Goal: Navigation & Orientation: Find specific page/section

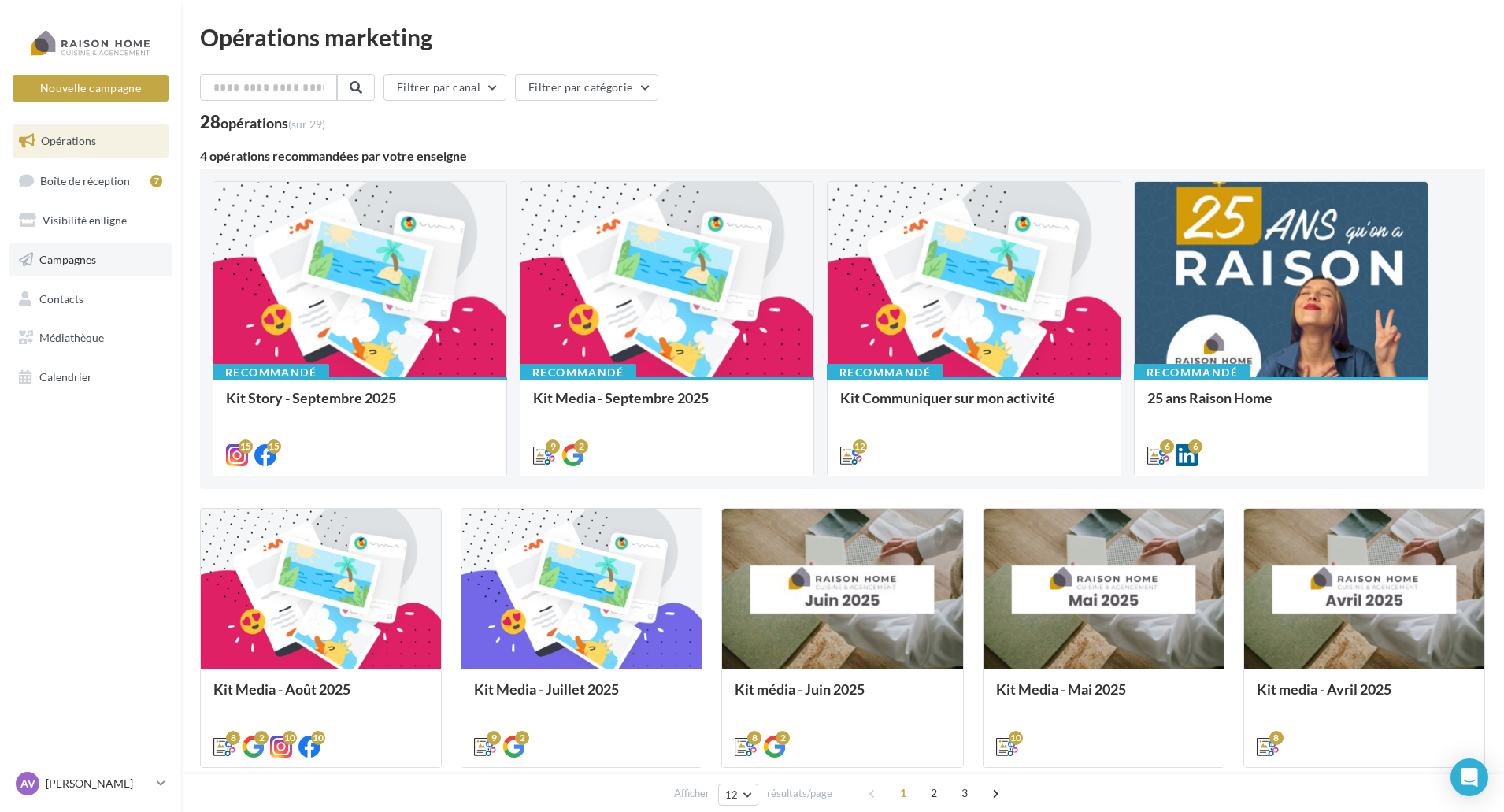
click at [113, 253] on link "Campagnes" at bounding box center [91, 260] width 162 height 33
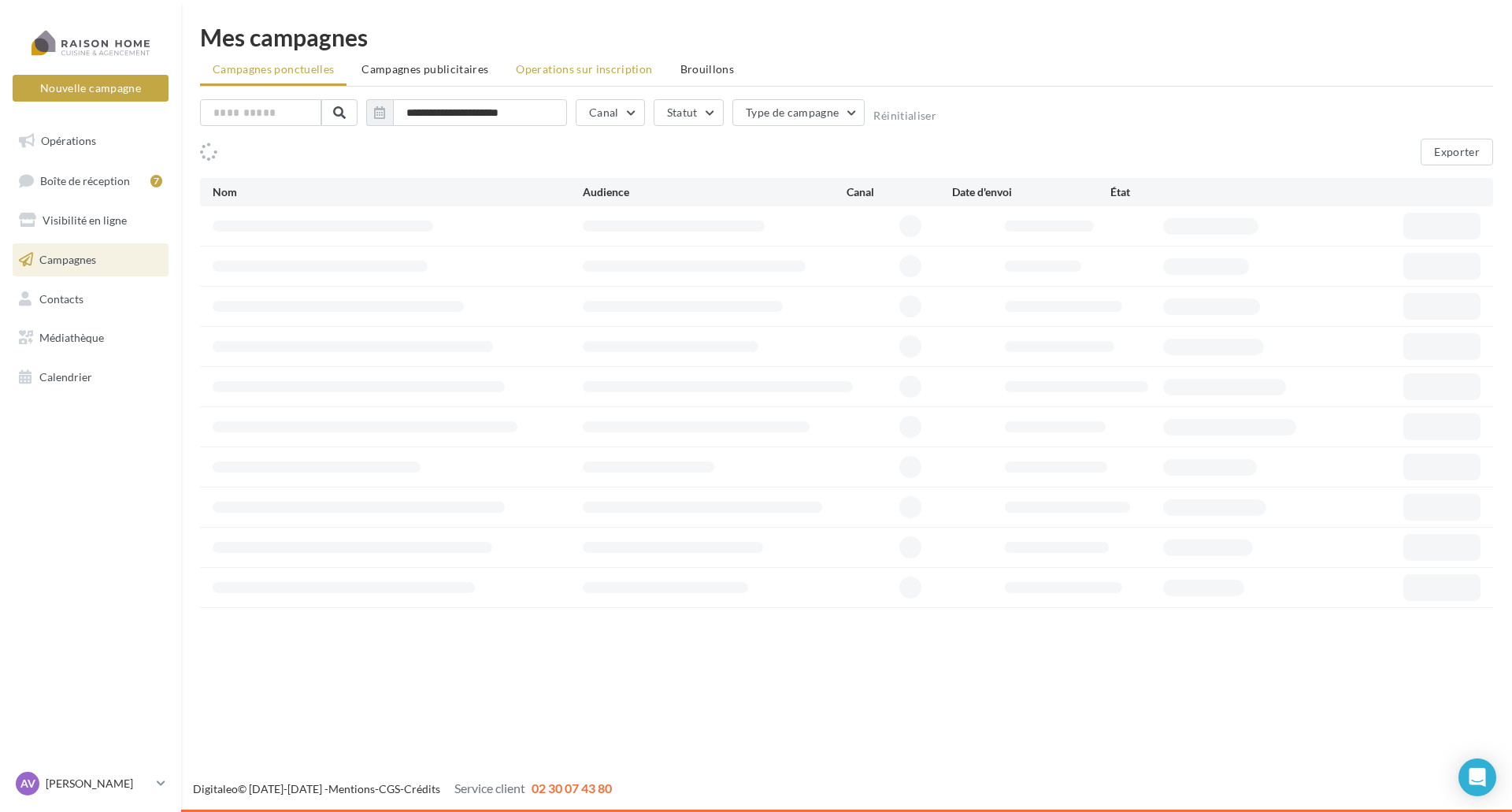
click at [578, 74] on span "Operations sur inscription" at bounding box center [584, 69] width 136 height 14
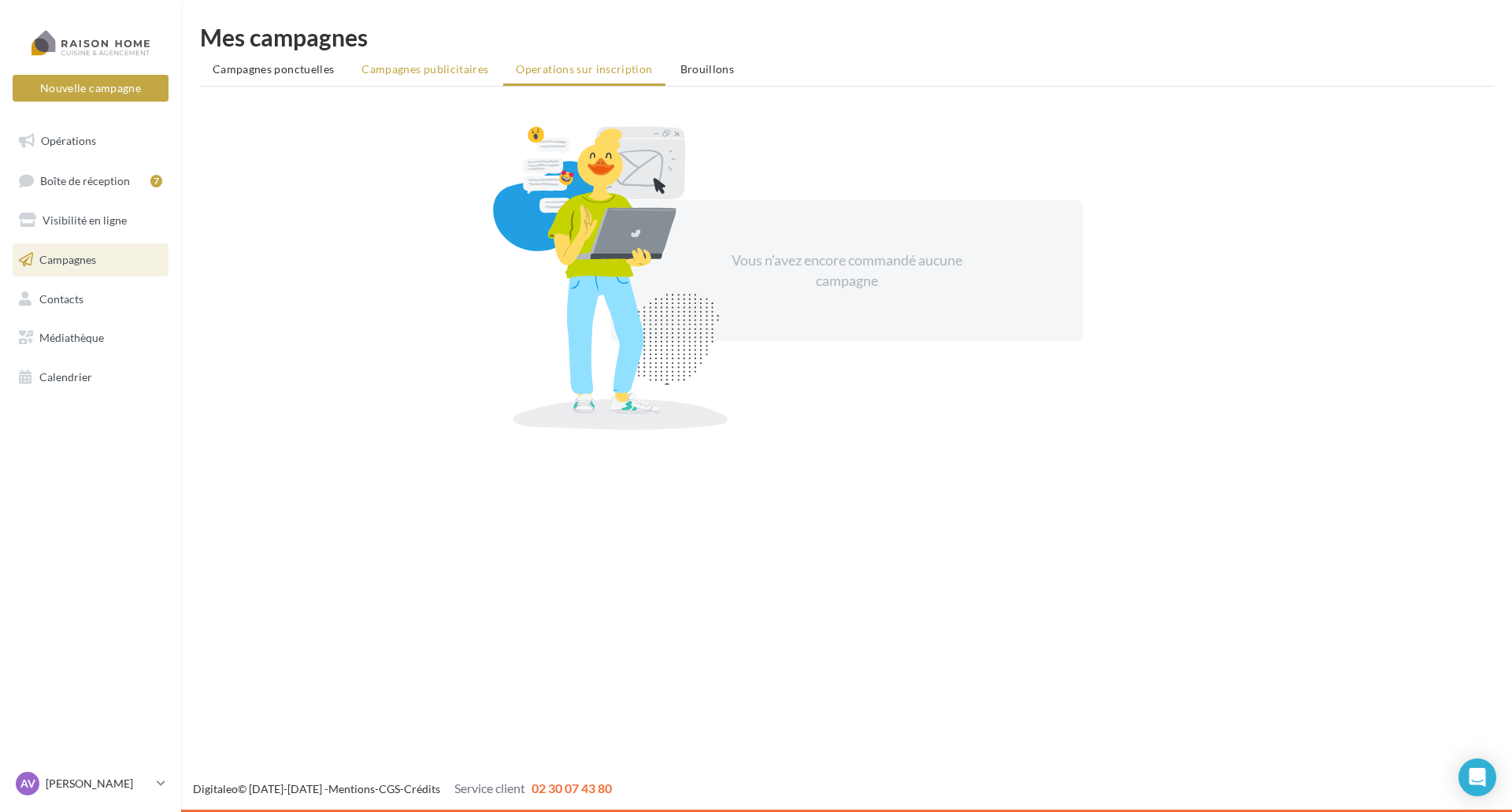
click at [443, 60] on li "Campagnes publicitaires" at bounding box center [424, 69] width 152 height 28
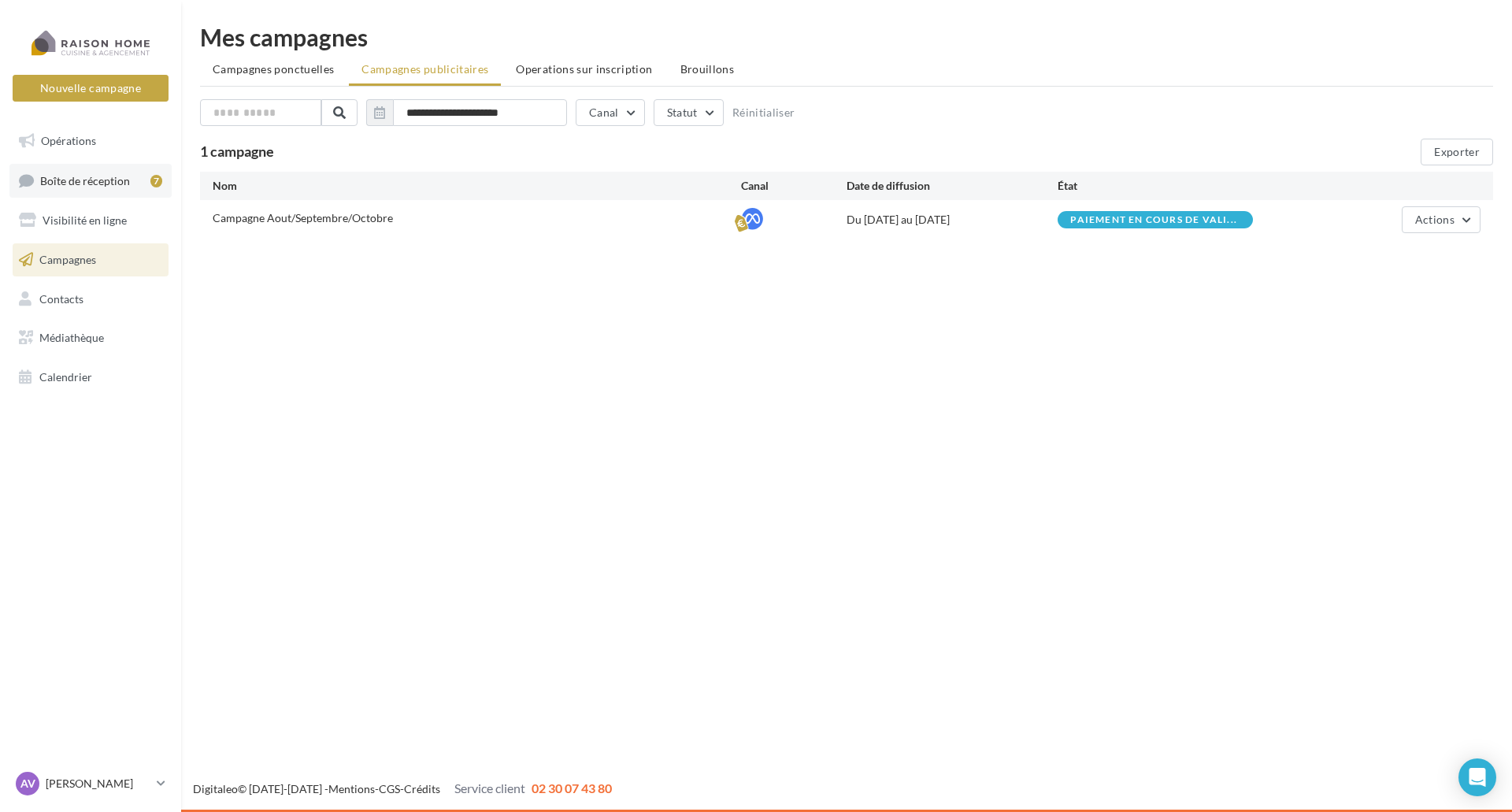
click at [127, 187] on link "Boîte de réception 7" at bounding box center [91, 181] width 162 height 34
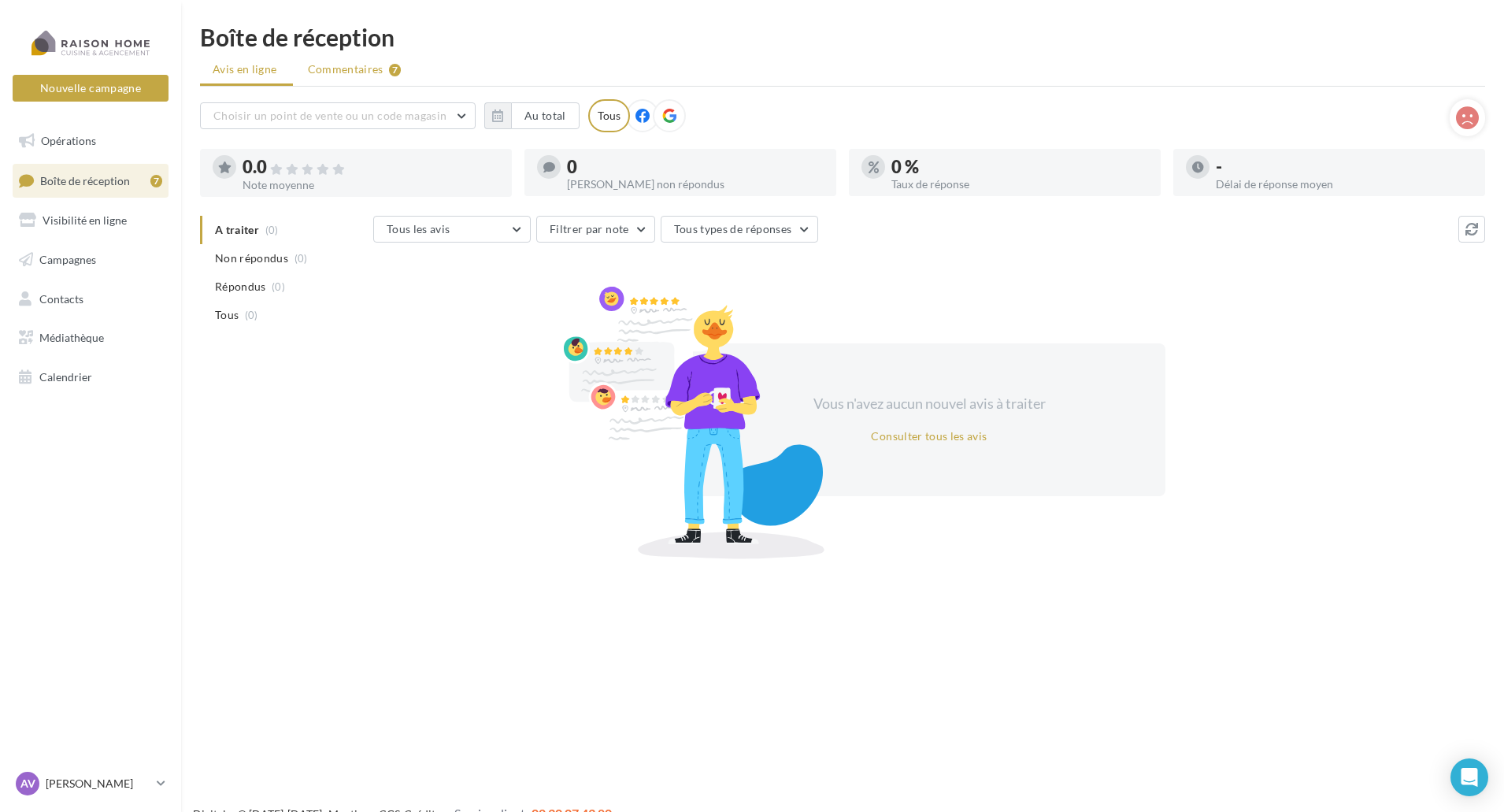
click at [363, 69] on span "Commentaires" at bounding box center [346, 69] width 75 height 15
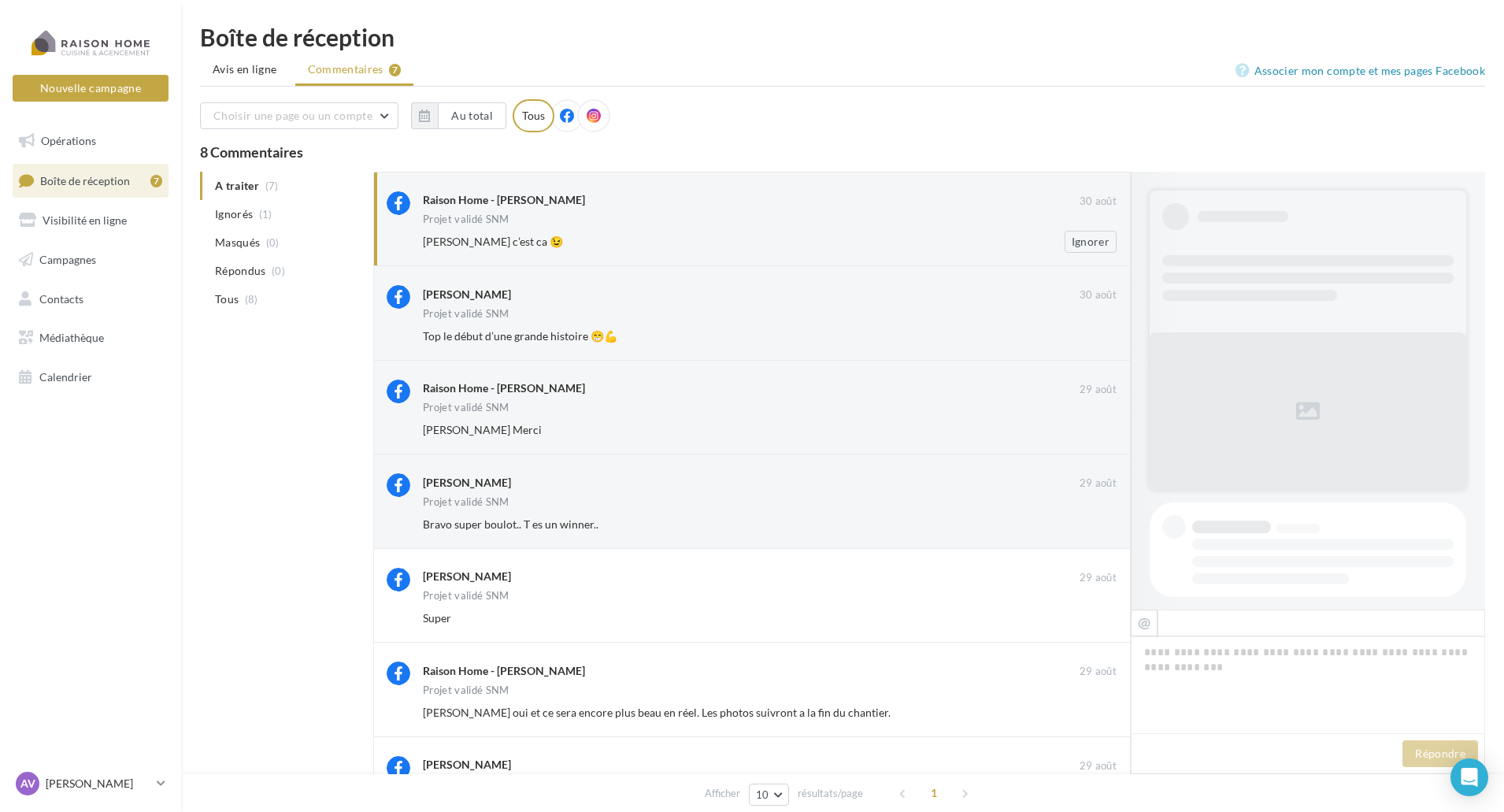
click at [754, 234] on div "Rudy Grumetz c’est ca 😉" at bounding box center [718, 241] width 591 height 15
click at [680, 208] on div "Raison Home - Arnaud Vaillant" at bounding box center [751, 201] width 657 height 19
click at [604, 295] on div "Rudy Grumetz" at bounding box center [751, 293] width 657 height 16
click at [591, 228] on div "Raison Home - Arnaud Vaillant 30 août Projet validé SNM Rudy Grumetz c’est ca 😉…" at bounding box center [769, 222] width 694 height 62
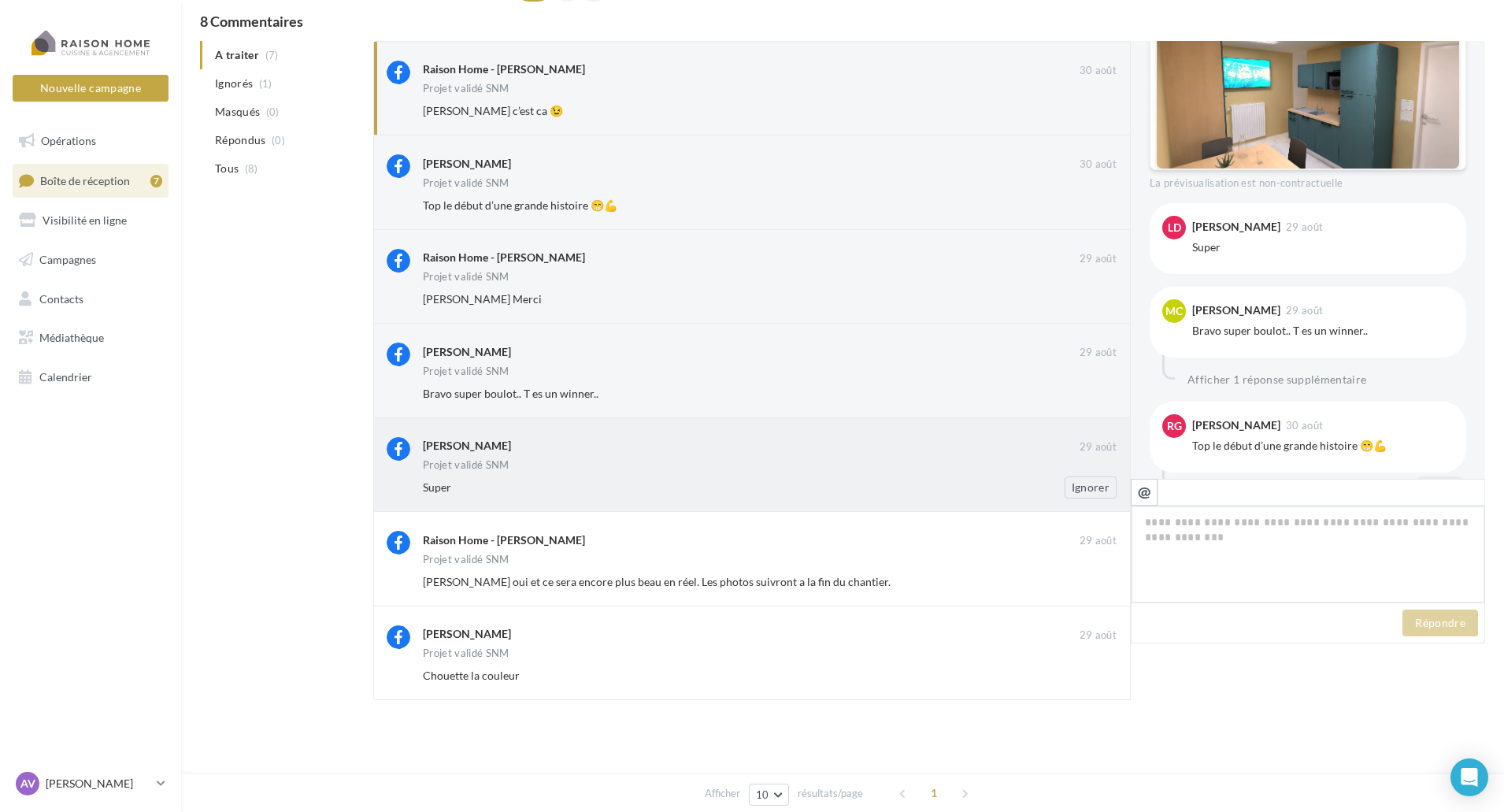
scroll to position [752, 0]
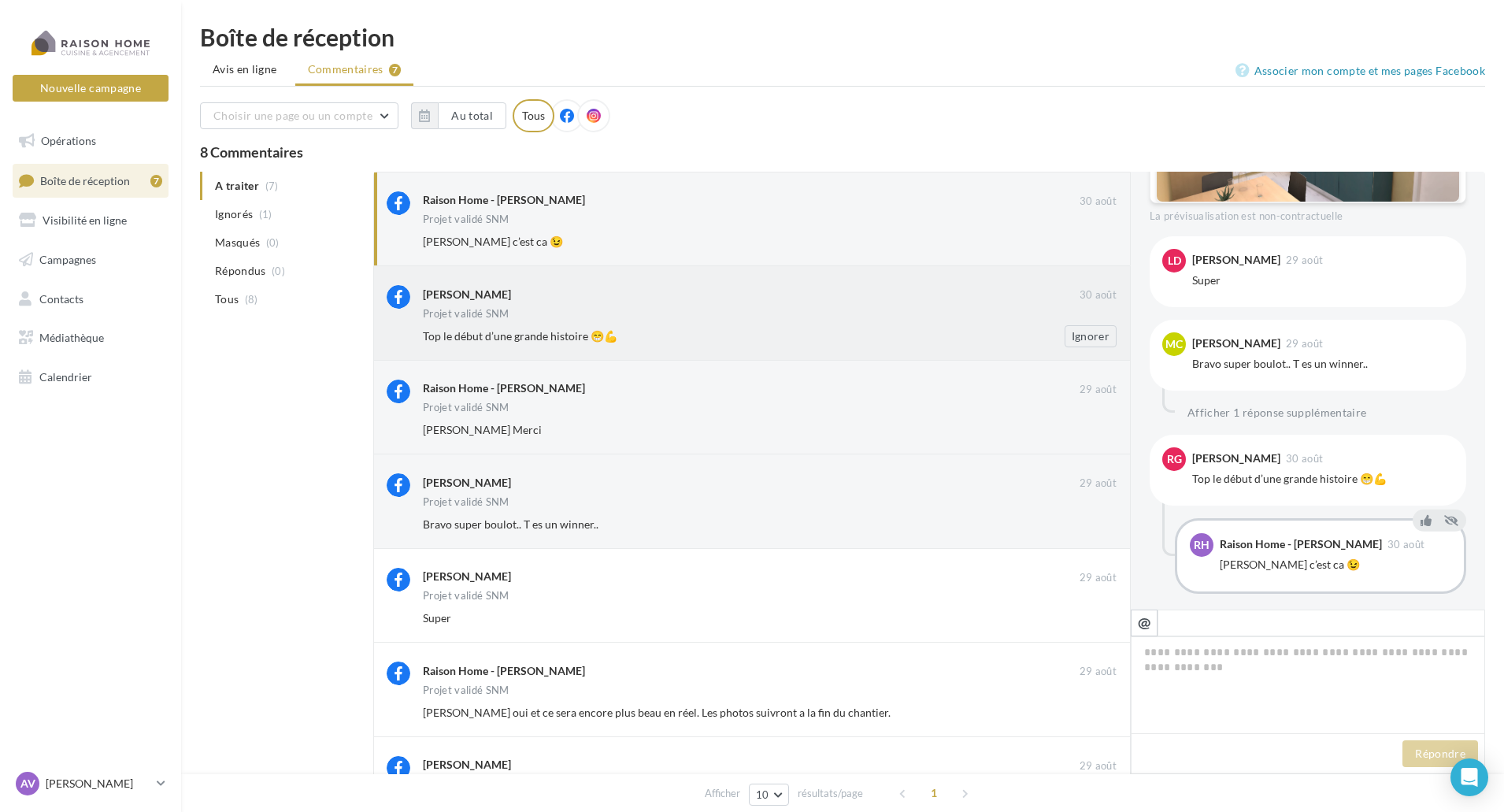
click at [639, 313] on div "Projet validé SNM" at bounding box center [769, 316] width 694 height 14
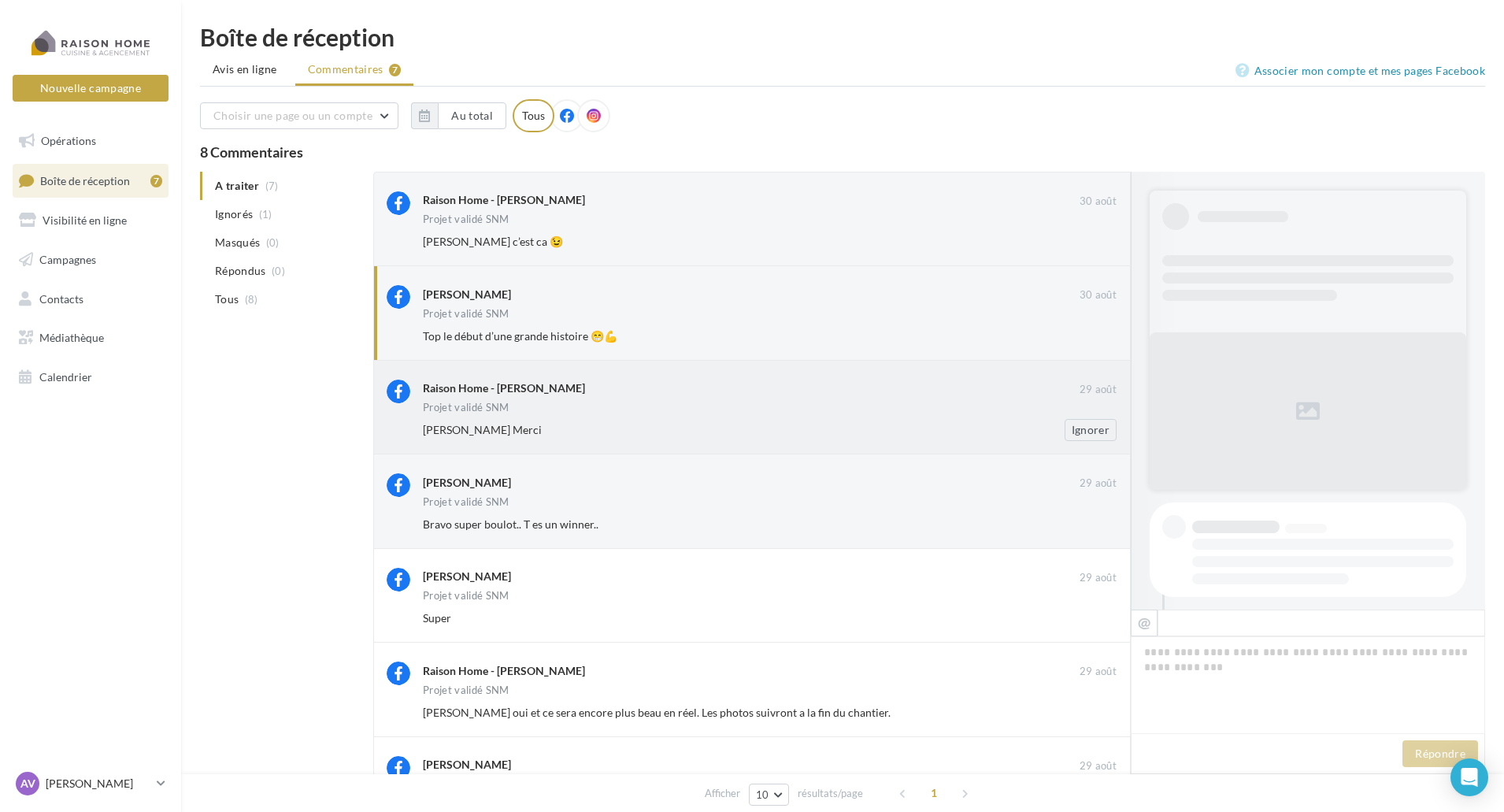
click at [672, 388] on div "Raison Home - Arnaud Vaillant" at bounding box center [751, 388] width 657 height 16
click at [657, 483] on div "Martine Calippe" at bounding box center [751, 481] width 657 height 16
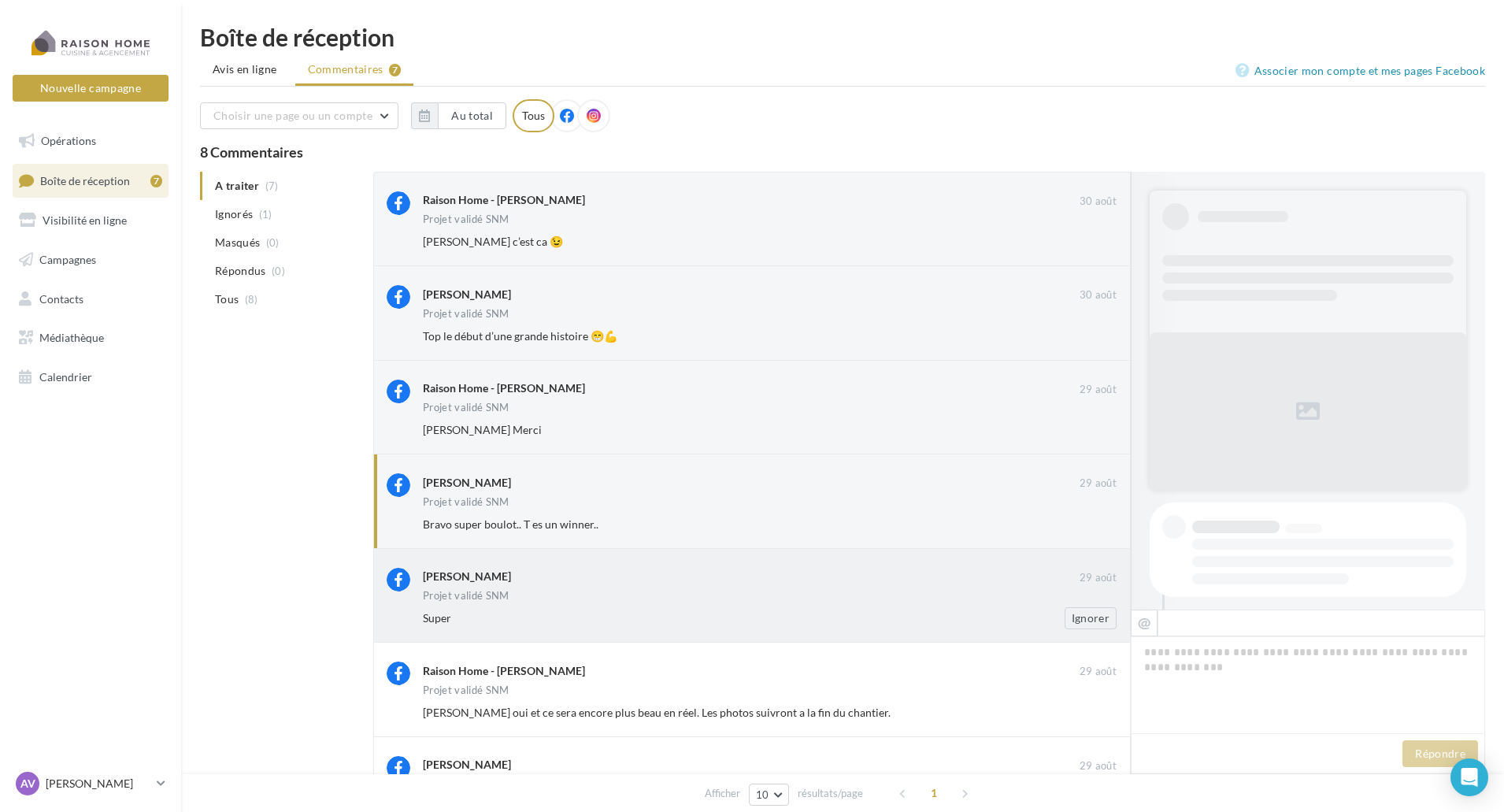
click at [670, 588] on div "Laure Dercourt 29 août Projet validé SNM Super Ignorer" at bounding box center [769, 599] width 694 height 62
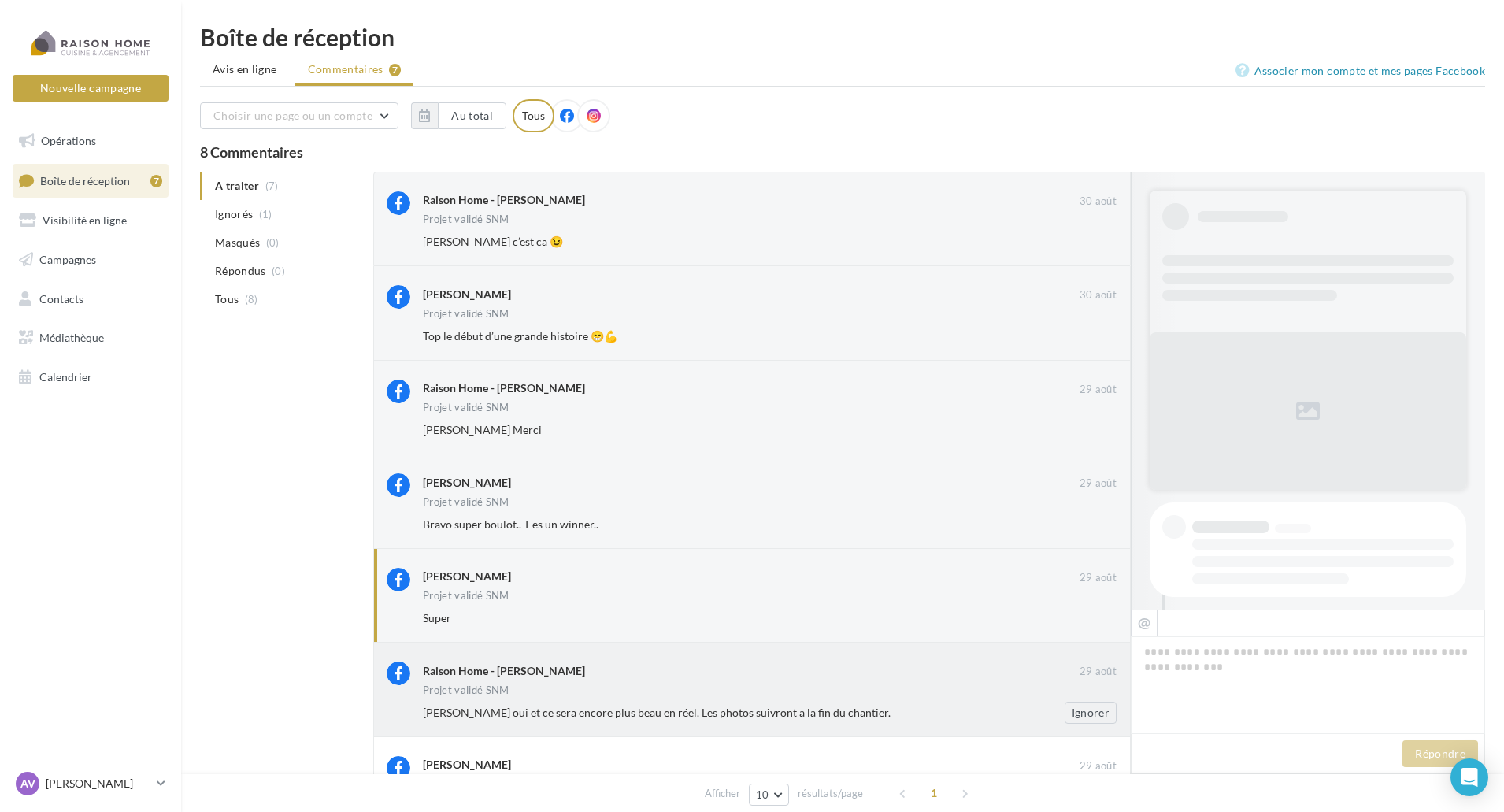
click at [783, 690] on div "Projet validé SNM" at bounding box center [769, 691] width 694 height 14
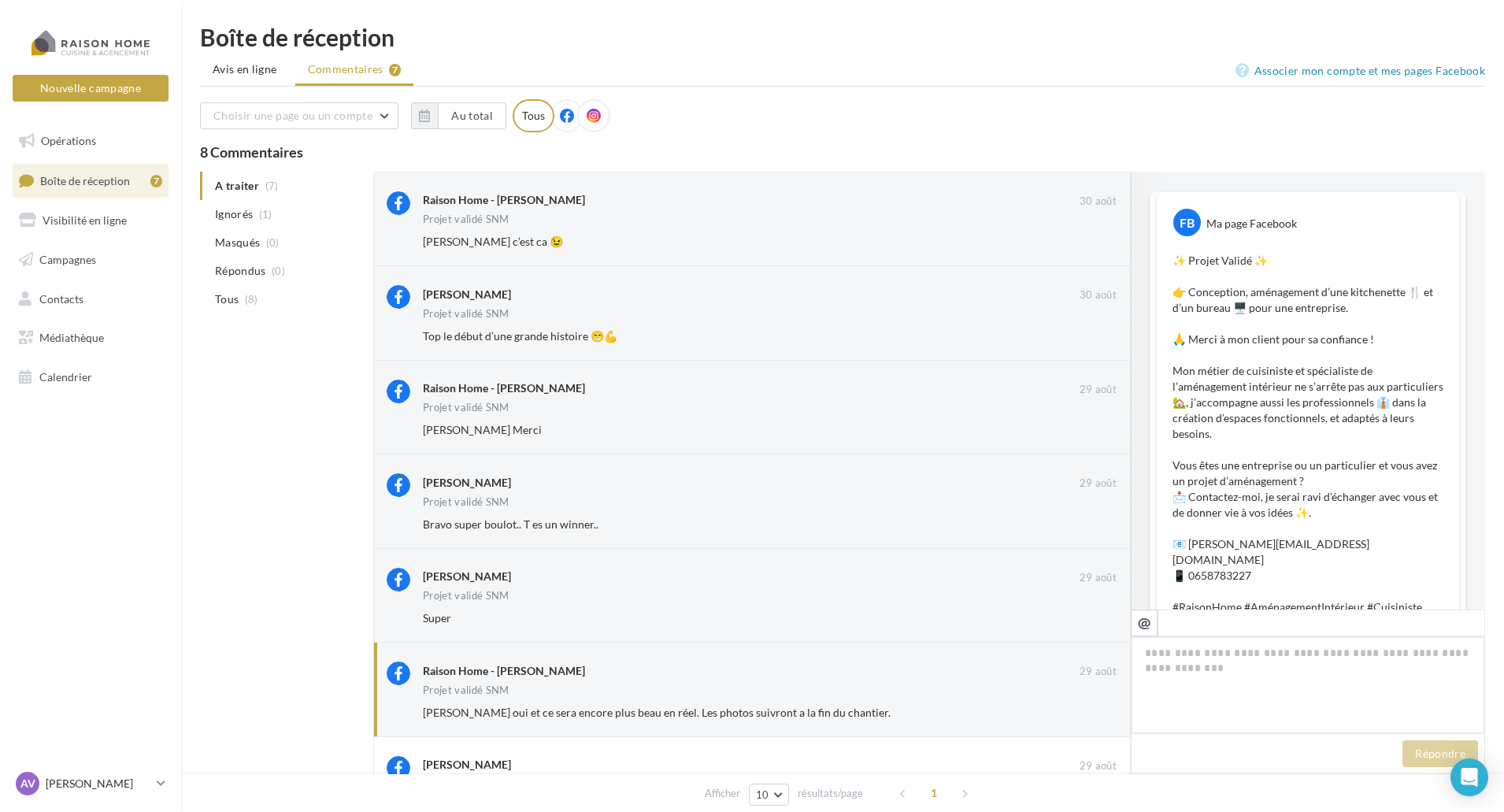
scroll to position [604, 0]
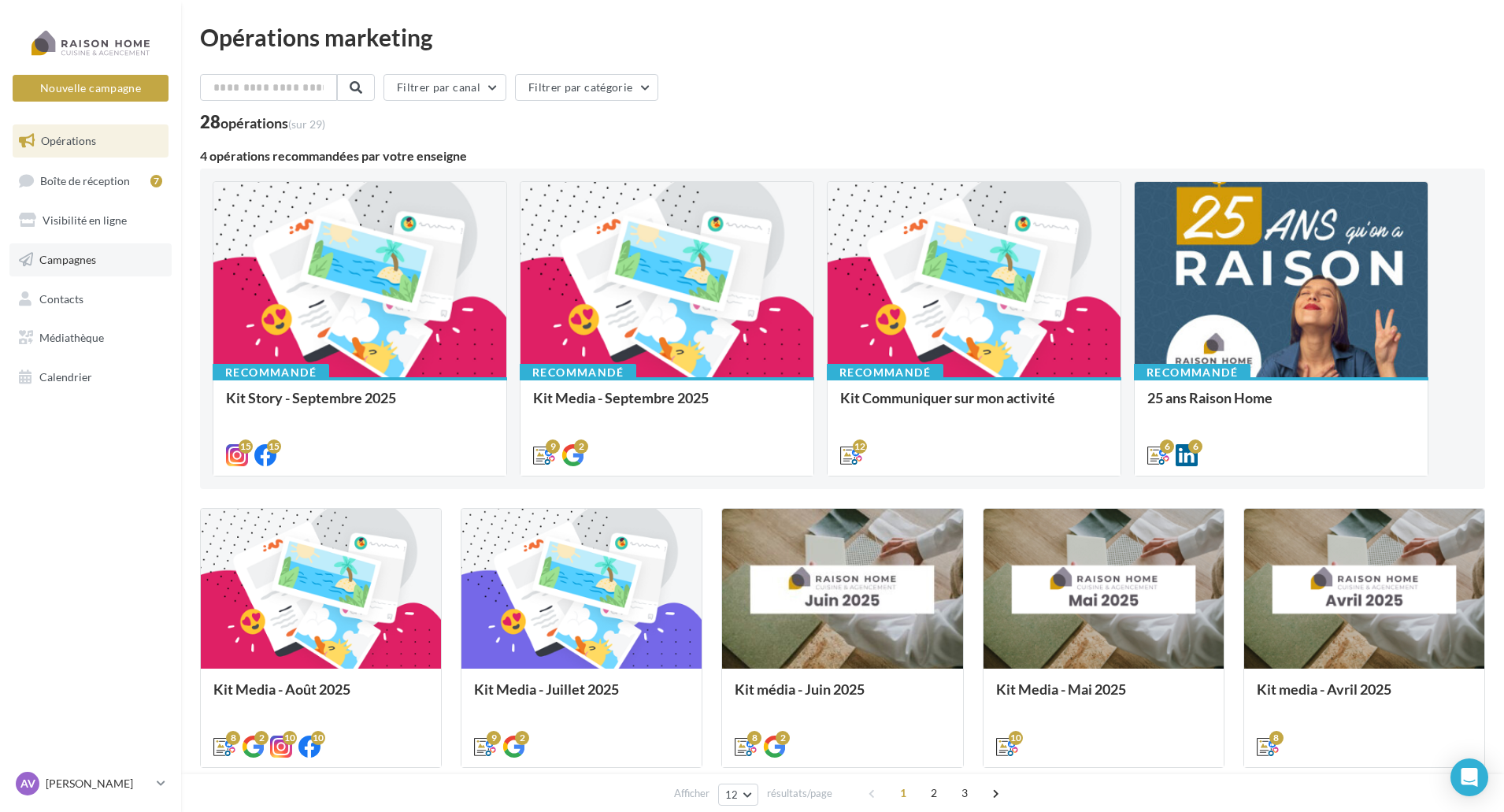
click at [76, 254] on span "Campagnes" at bounding box center [68, 260] width 57 height 14
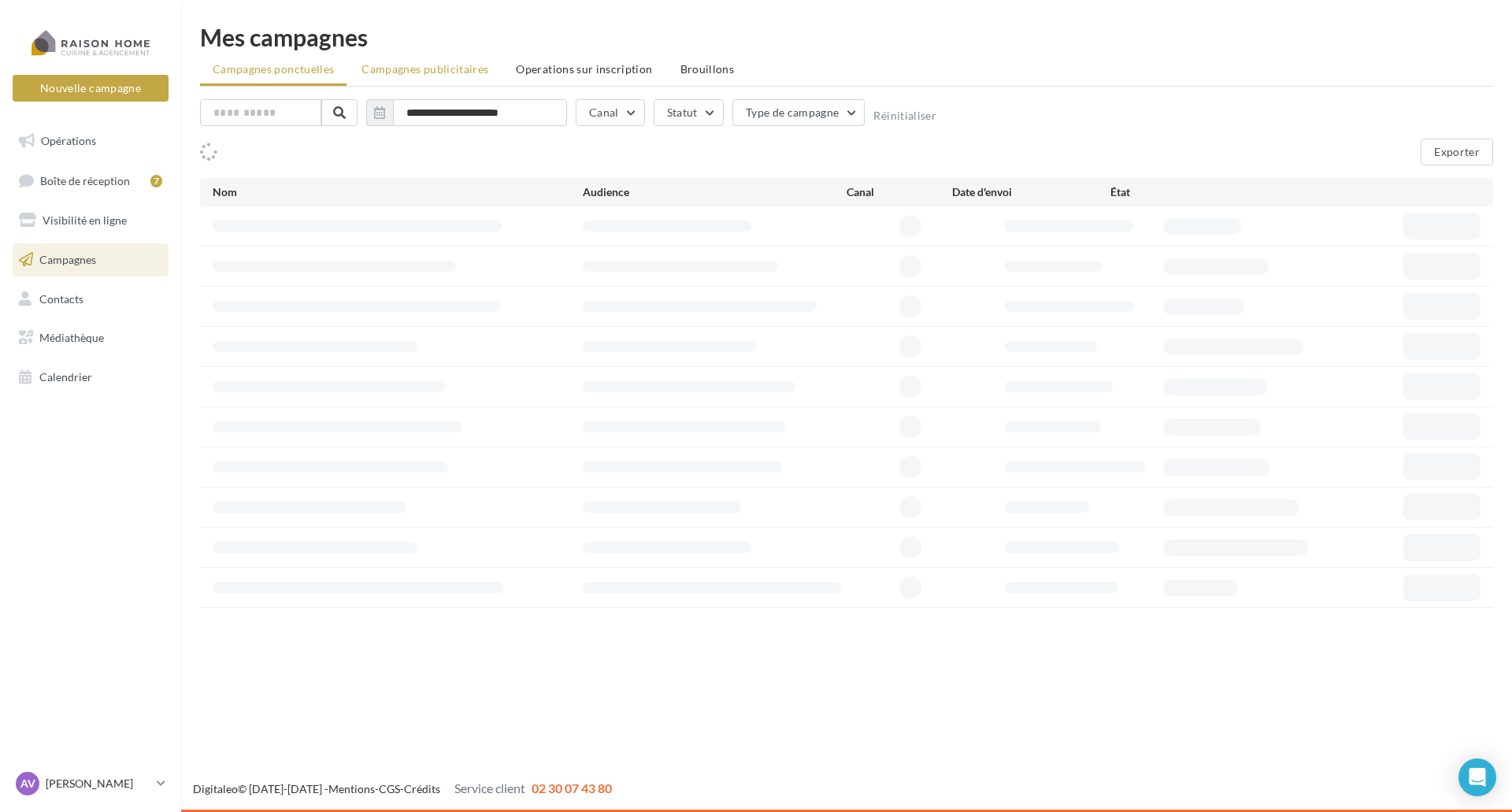
click at [438, 67] on span "Campagnes publicitaires" at bounding box center [425, 69] width 127 height 14
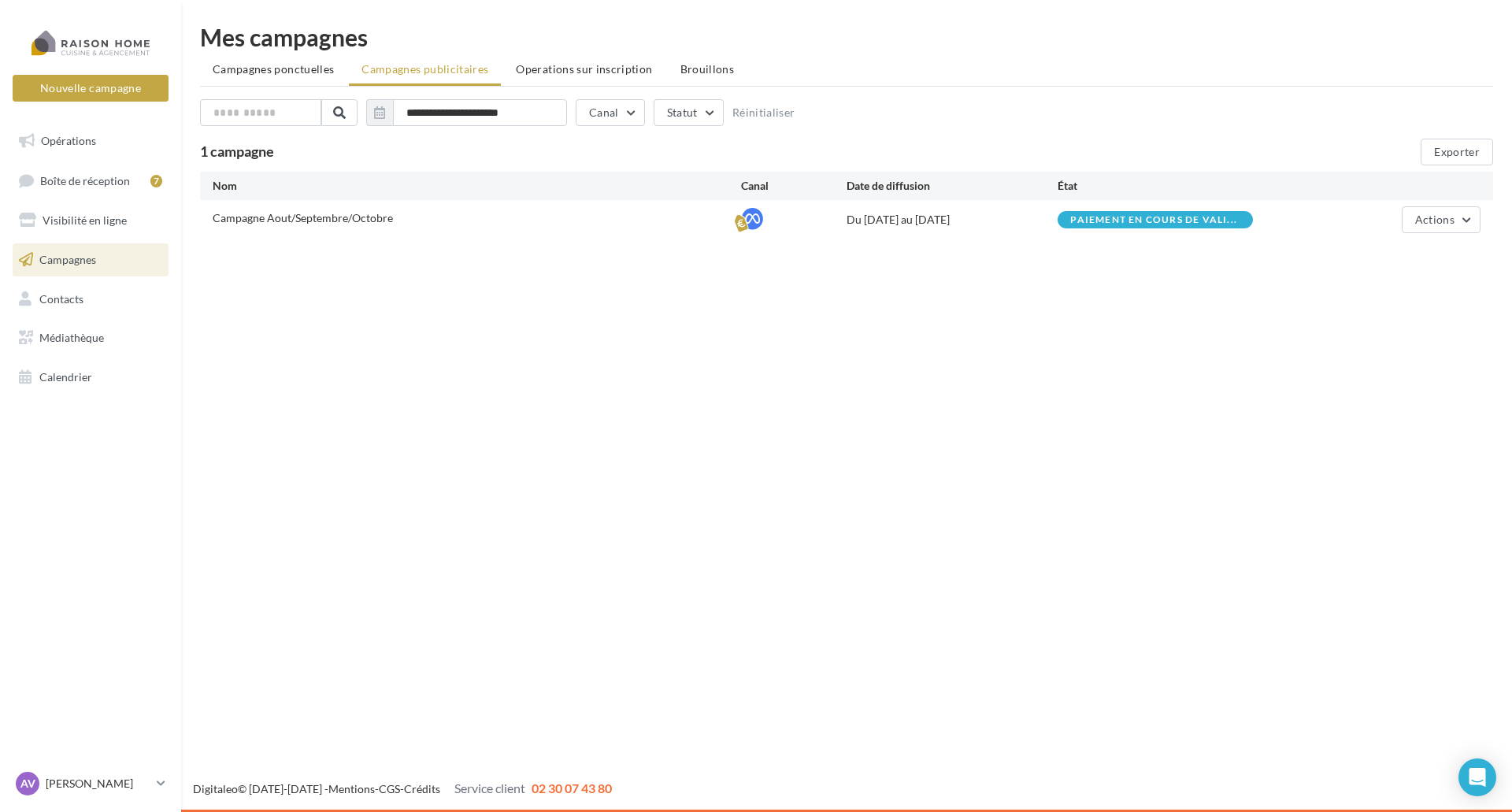
click at [1105, 337] on div "Nouvelle campagne Nouvelle campagne Opérations Boîte de réception 7 Visibilité …" at bounding box center [756, 406] width 1512 height 812
click at [1449, 217] on span "Actions" at bounding box center [1434, 219] width 40 height 14
